Goal: Information Seeking & Learning: Find specific fact

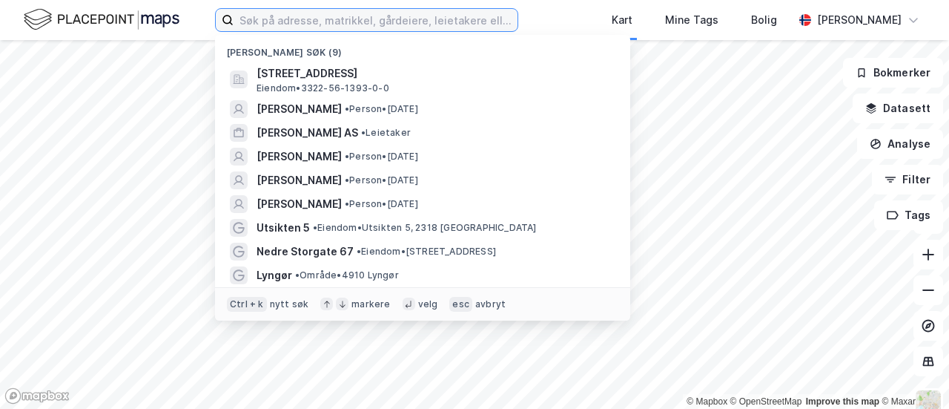
click at [234, 19] on input at bounding box center [376, 20] width 284 height 22
click at [234, 19] on input "b" at bounding box center [376, 20] width 284 height 22
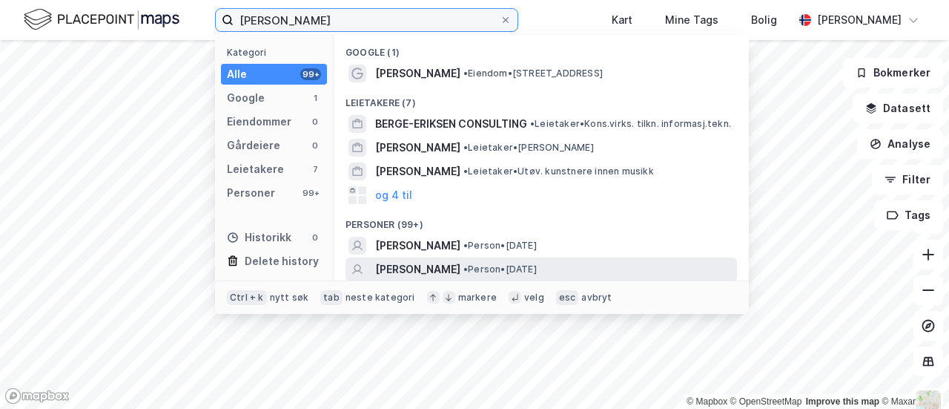
type input "[PERSON_NAME]"
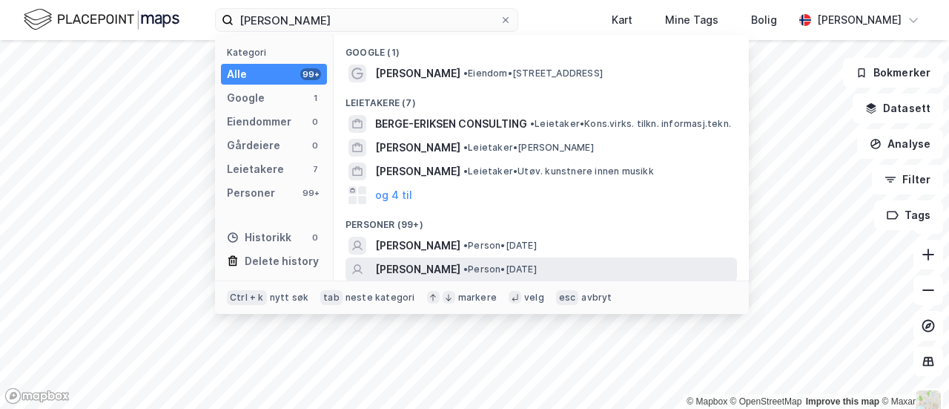
click at [375, 260] on span "[PERSON_NAME]" at bounding box center [417, 269] width 85 height 18
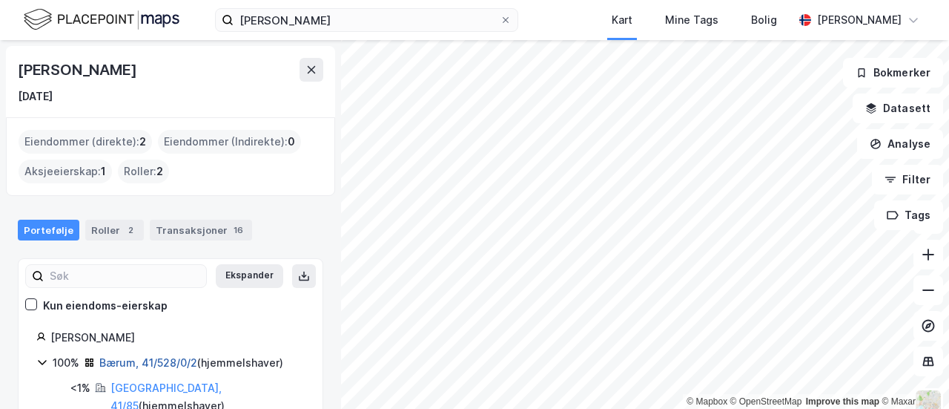
click at [109, 356] on link "Bærum, 41/528/0/2" at bounding box center [148, 362] width 98 height 13
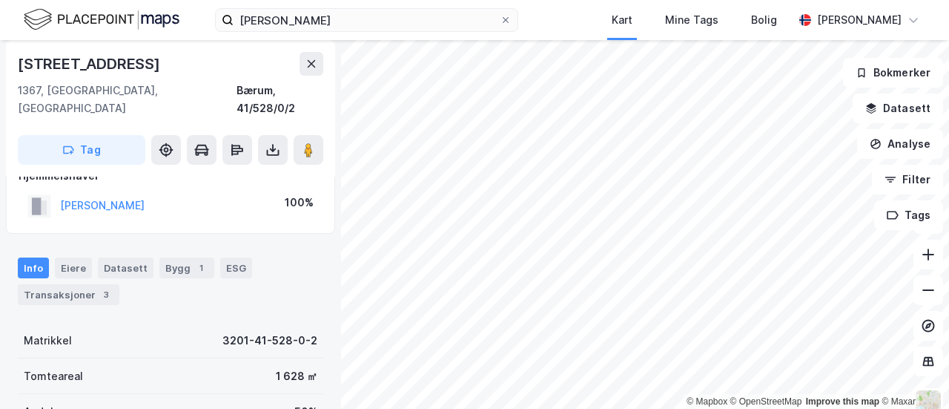
scroll to position [149, 0]
click at [99, 286] on div "3" at bounding box center [106, 293] width 15 height 15
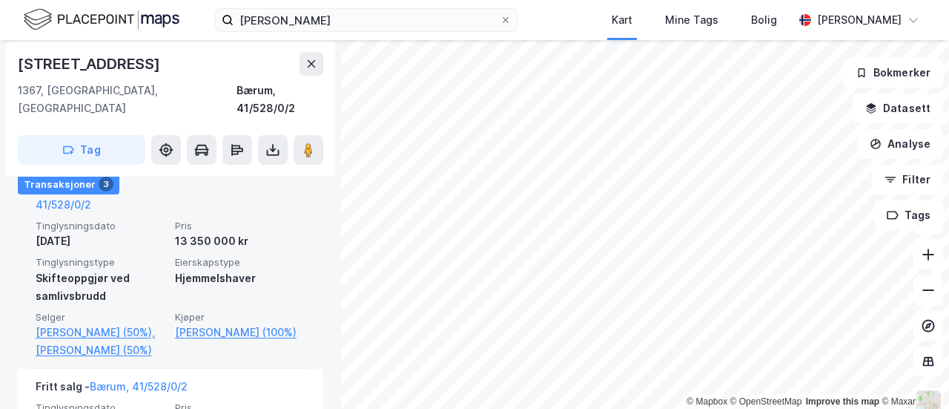
scroll to position [487, 0]
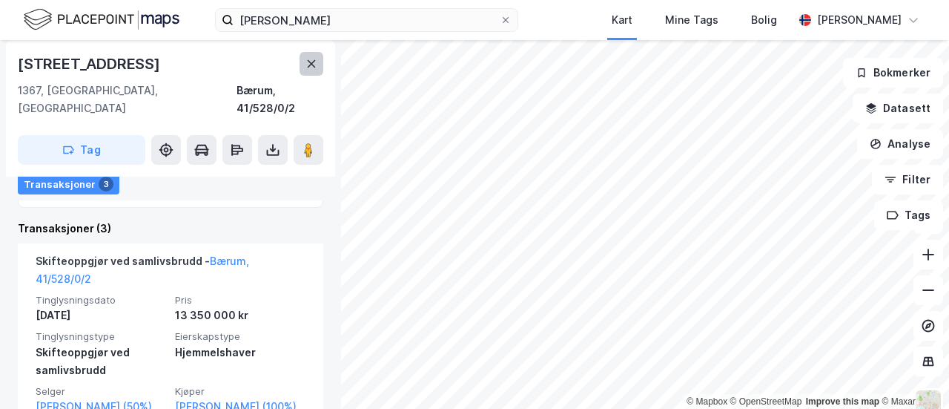
click at [300, 52] on button at bounding box center [312, 64] width 24 height 24
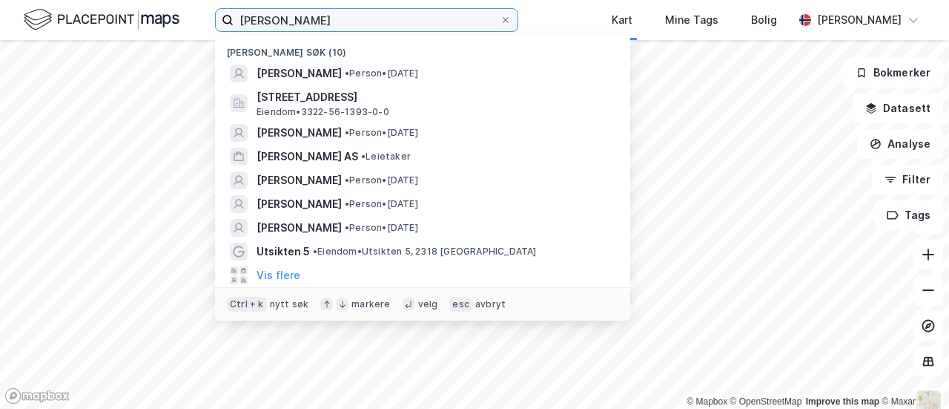
click at [267, 20] on input "bergo-eriksen" at bounding box center [367, 20] width 266 height 22
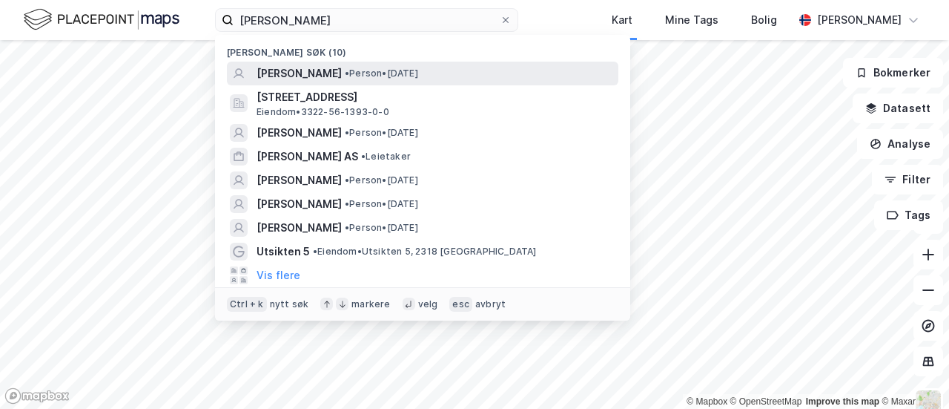
click at [283, 65] on div "EIVIND BERGO-ERIKSEN • Person • 27. apr. 1977" at bounding box center [436, 74] width 359 height 18
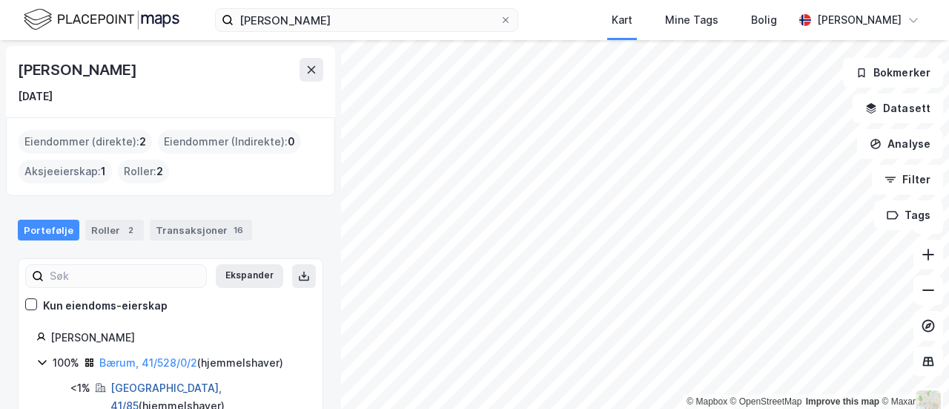
click at [116, 381] on link "Bærum, 41/85" at bounding box center [166, 396] width 111 height 30
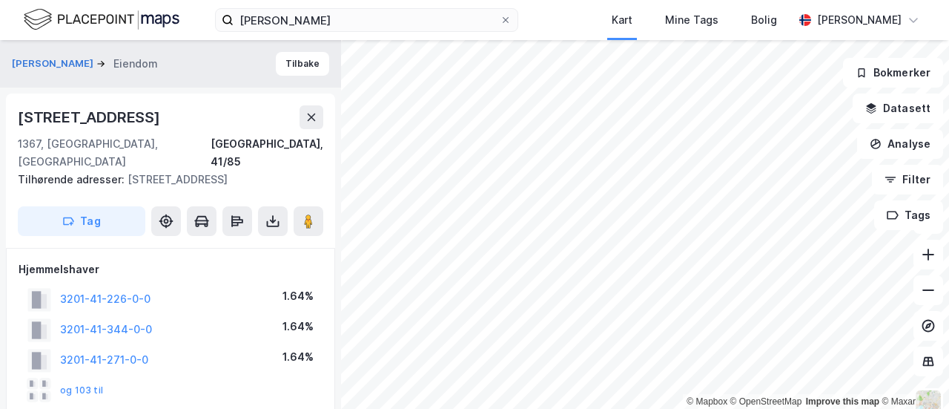
scroll to position [315, 0]
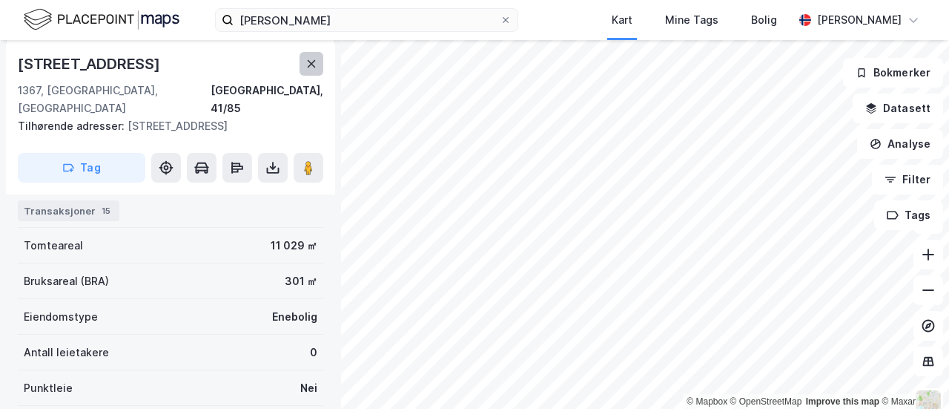
click at [306, 58] on icon at bounding box center [312, 64] width 12 height 12
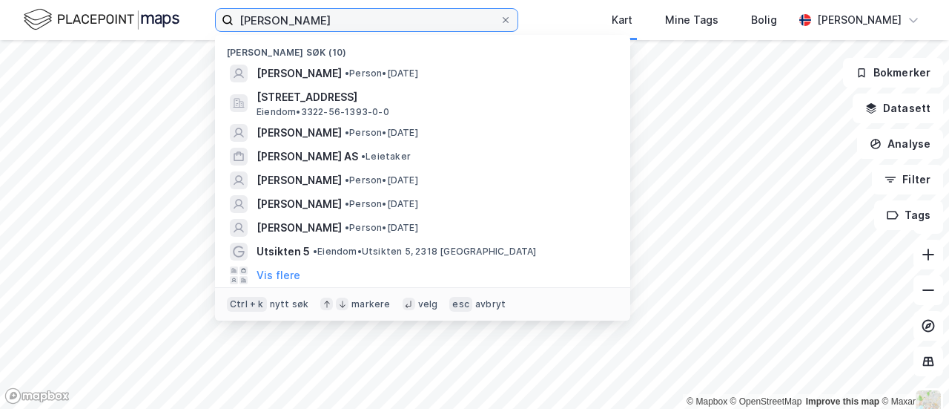
click at [279, 16] on input "bergo-eriksen" at bounding box center [367, 20] width 266 height 22
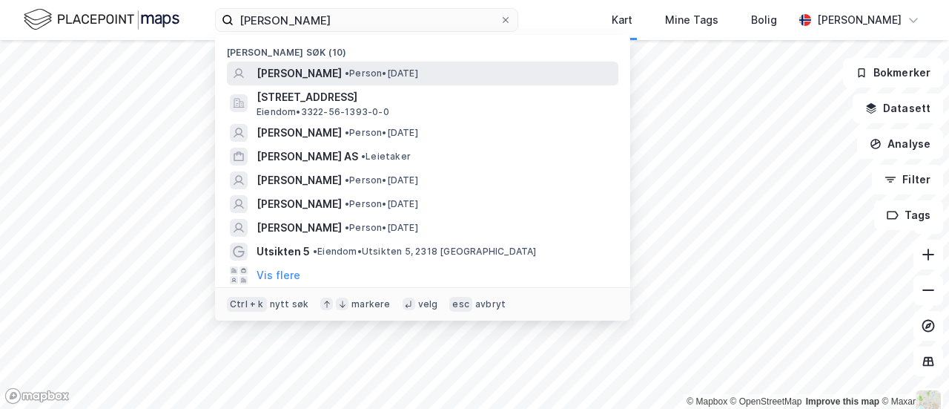
click at [279, 65] on span "[PERSON_NAME]" at bounding box center [299, 74] width 85 height 18
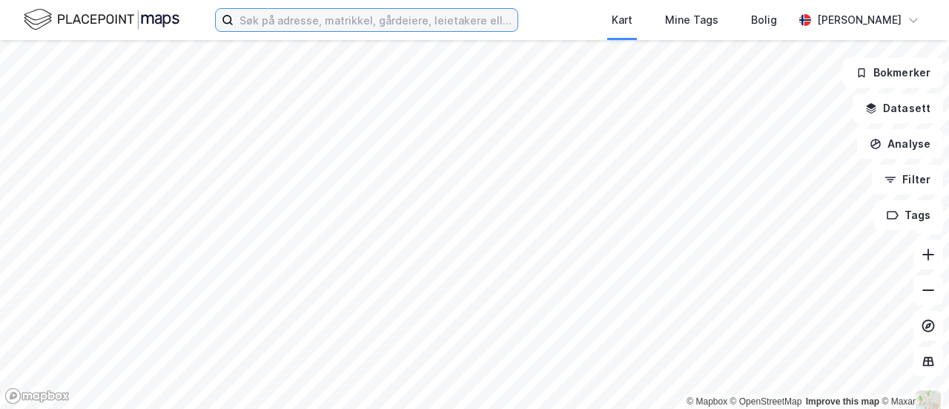
click at [237, 10] on input at bounding box center [376, 20] width 284 height 22
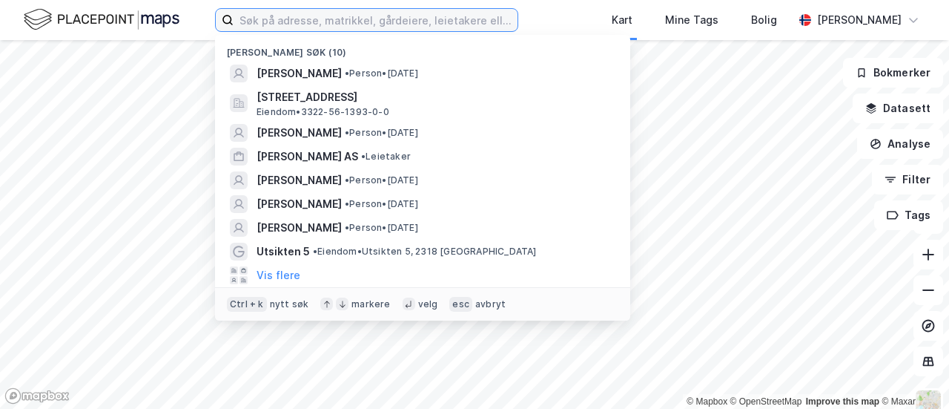
paste input "[STREET_ADDRESS]"
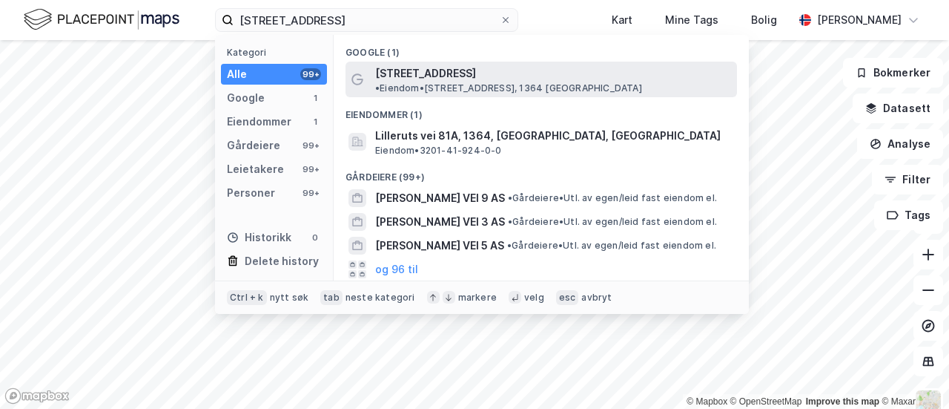
click at [375, 65] on span "[STREET_ADDRESS]" at bounding box center [425, 74] width 101 height 18
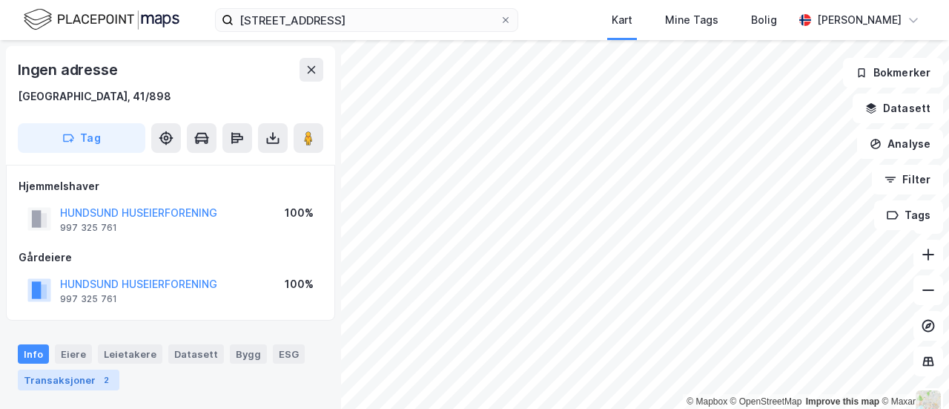
click at [99, 372] on div "2" at bounding box center [106, 379] width 15 height 15
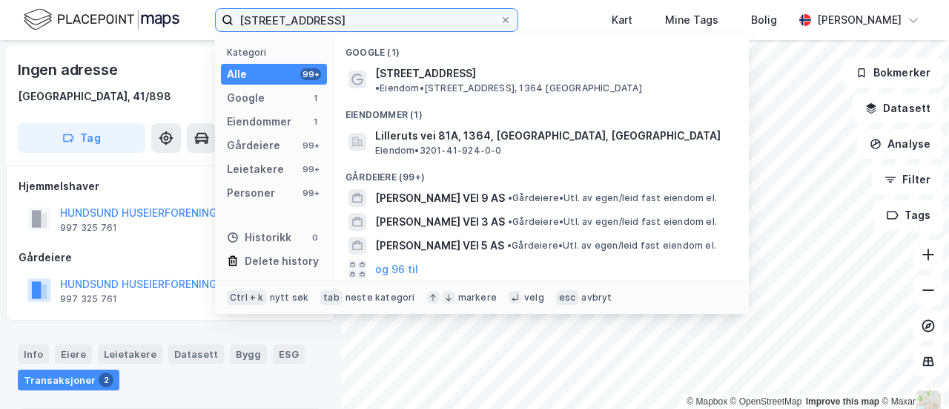
click at [236, 17] on input "[STREET_ADDRESS]" at bounding box center [367, 20] width 266 height 22
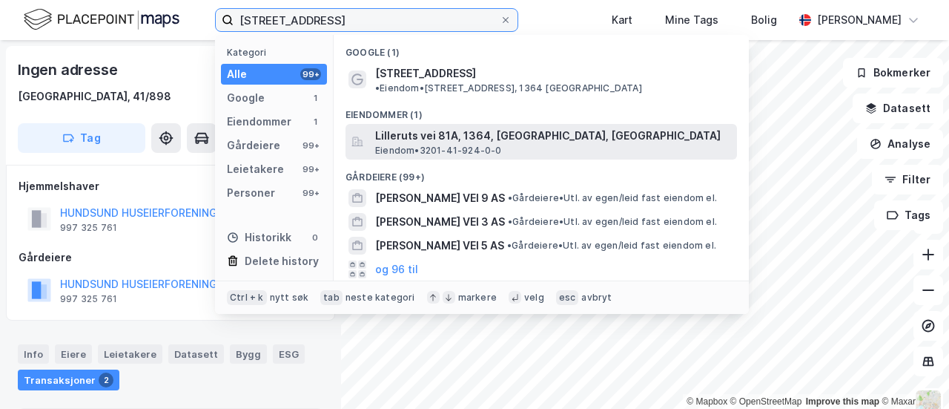
type input "[STREET_ADDRESS]"
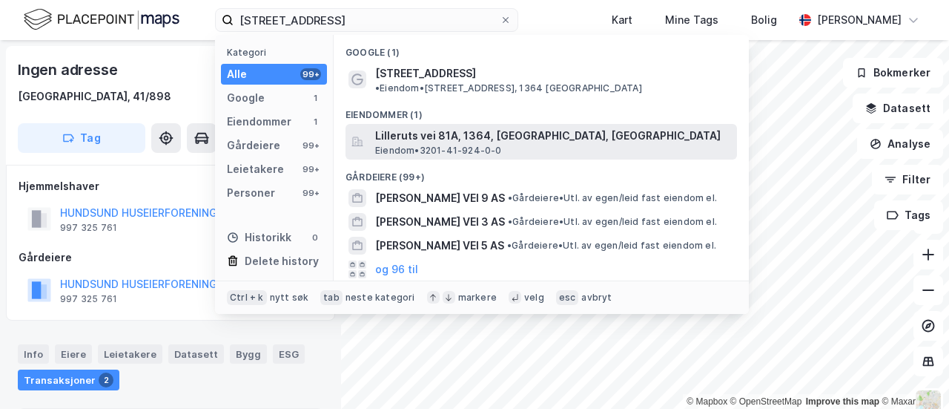
click at [375, 127] on span "Lilleruts vei 81A, 1364, [GEOGRAPHIC_DATA], [GEOGRAPHIC_DATA]" at bounding box center [553, 136] width 356 height 18
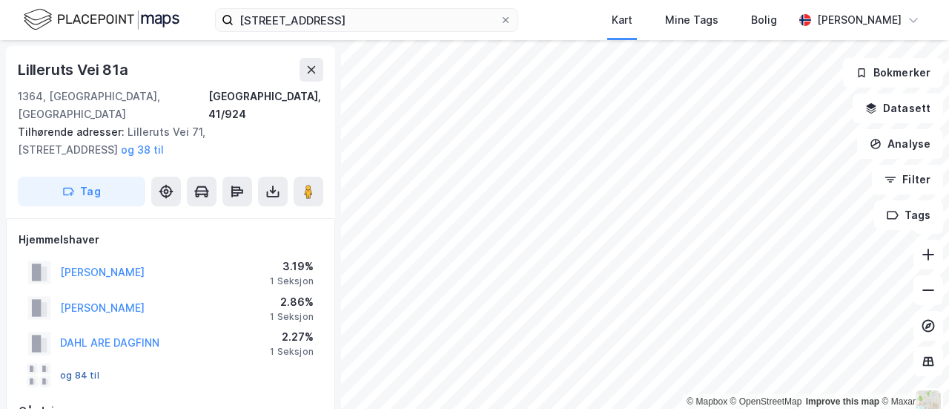
click at [0, 0] on button "og 84 til" at bounding box center [0, 0] width 0 height 0
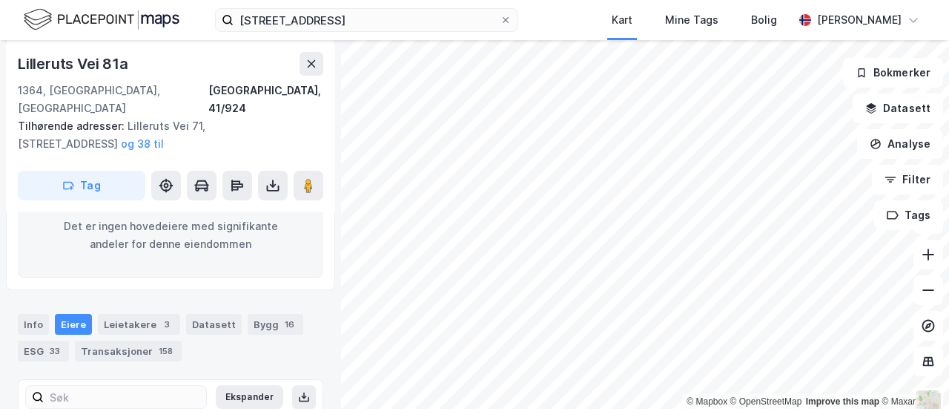
scroll to position [211, 0]
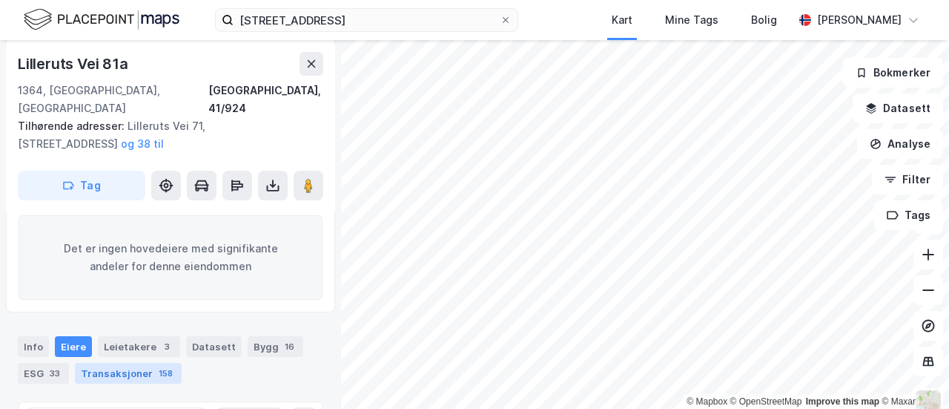
click at [105, 363] on div "Transaksjoner 158" at bounding box center [128, 373] width 107 height 21
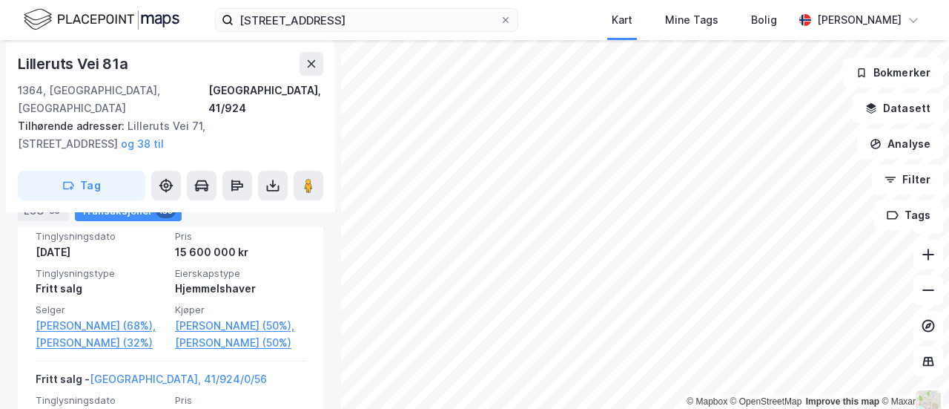
scroll to position [912, 0]
